Goal: Task Accomplishment & Management: Use online tool/utility

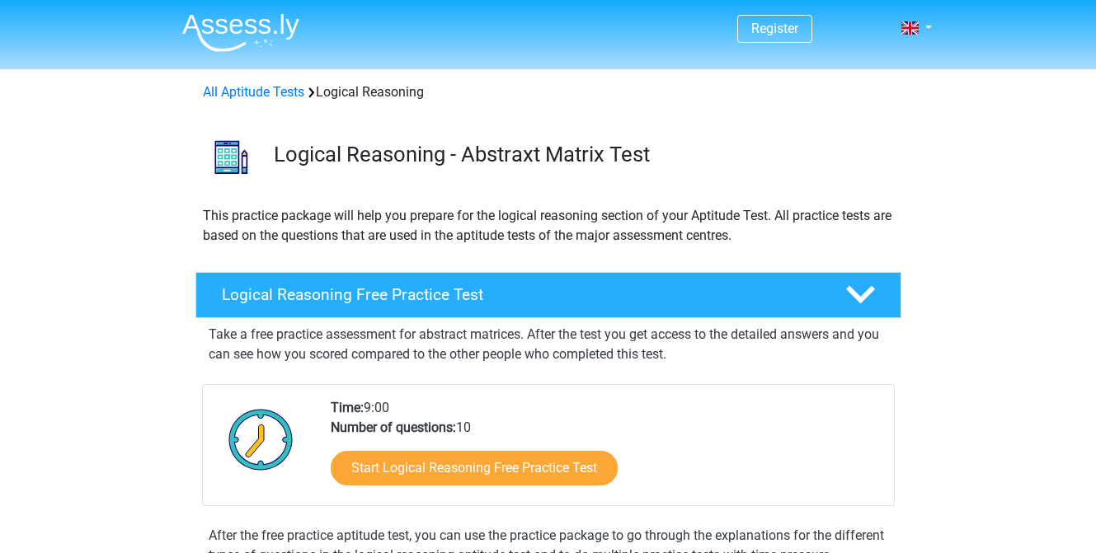
scroll to position [102, 0]
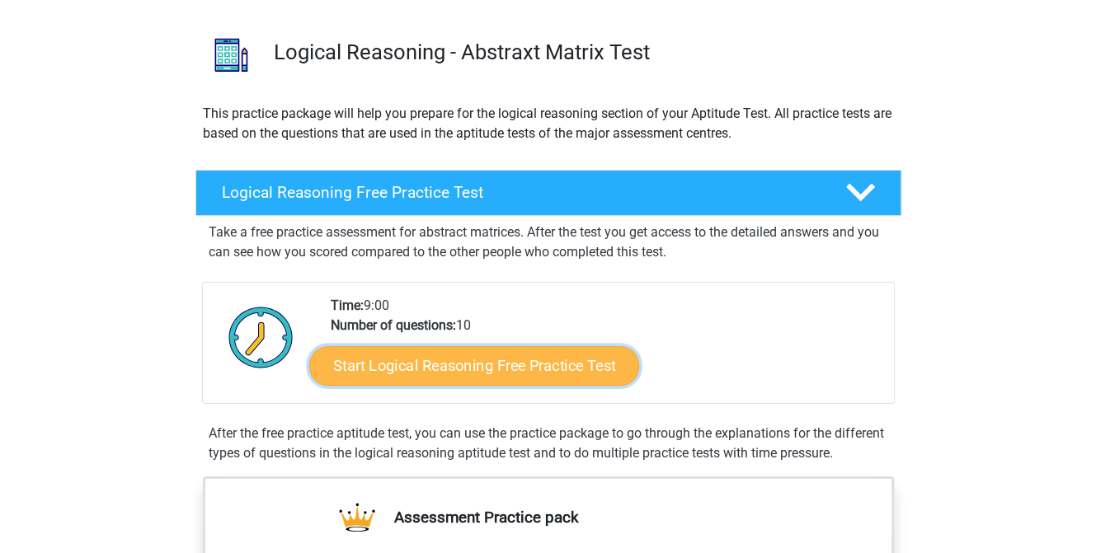
click at [445, 355] on link "Start Logical Reasoning Free Practice Test" at bounding box center [474, 365] width 330 height 40
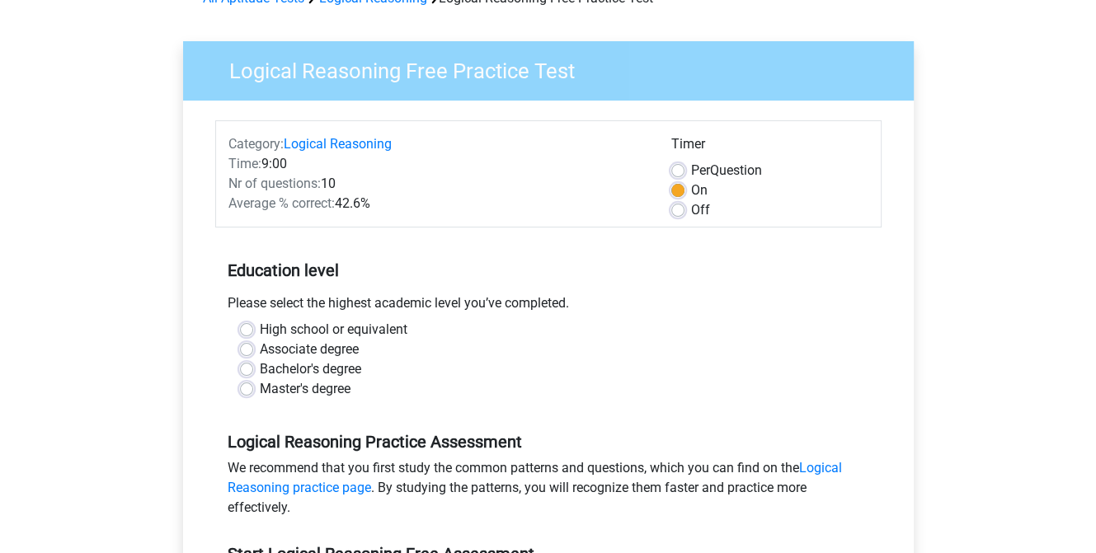
scroll to position [95, 0]
click at [260, 327] on label "High school or equivalent" at bounding box center [334, 329] width 148 height 20
click at [247, 327] on input "High school or equivalent" at bounding box center [246, 327] width 13 height 16
radio input "true"
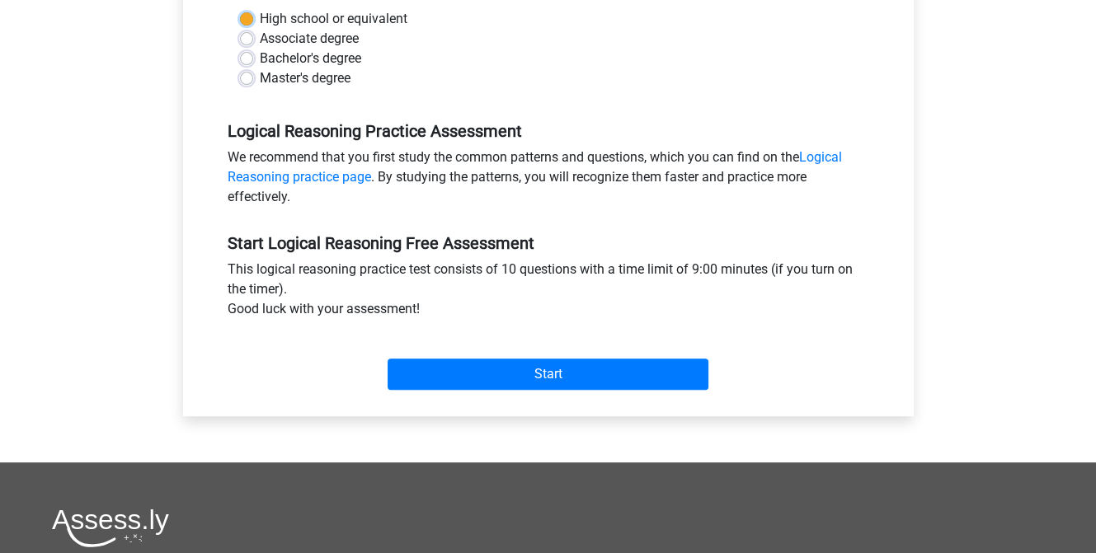
scroll to position [409, 0]
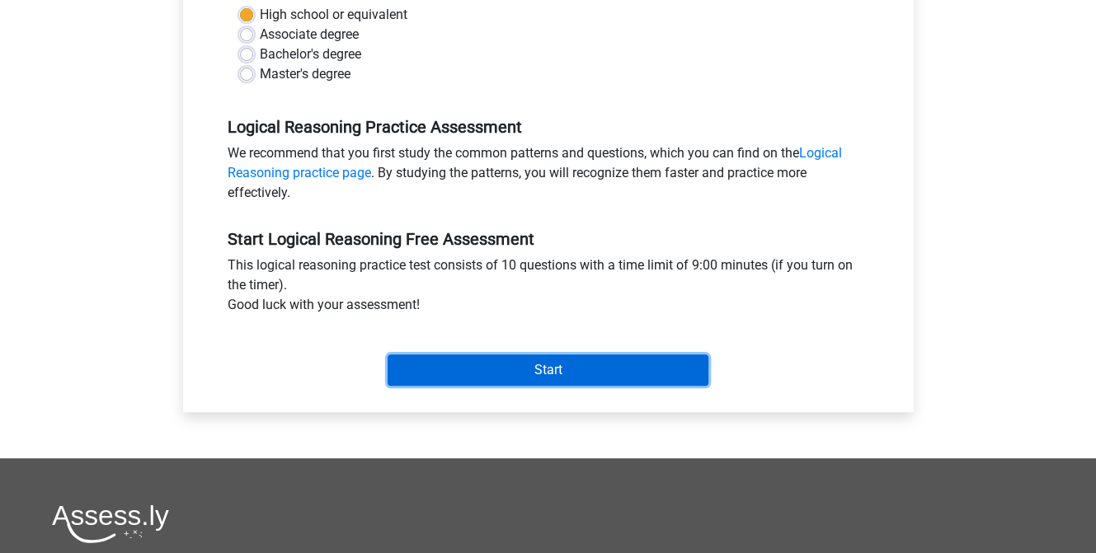
click at [534, 367] on input "Start" at bounding box center [547, 369] width 321 height 31
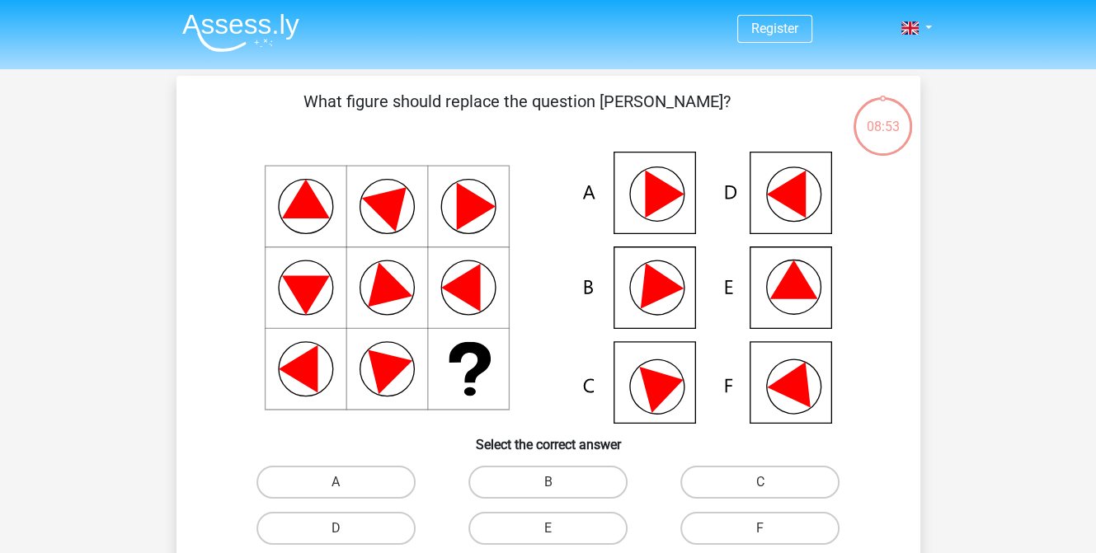
scroll to position [64, 0]
